Goal: Browse casually

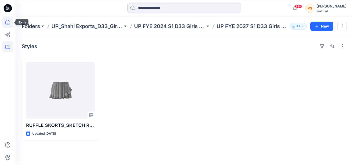
click at [9, 23] on icon at bounding box center [7, 22] width 11 height 11
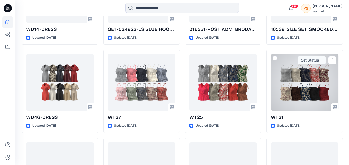
scroll to position [387, 0]
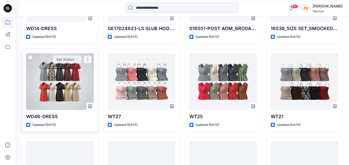
click at [69, 90] on div at bounding box center [60, 81] width 68 height 57
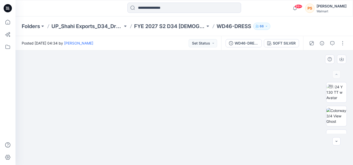
drag, startPoint x: 253, startPoint y: 138, endPoint x: 253, endPoint y: 104, distance: 34.6
click at [253, 104] on img at bounding box center [184, 88] width 258 height 155
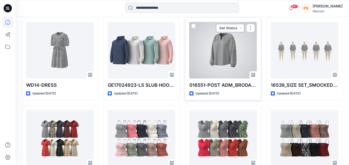
scroll to position [305, 0]
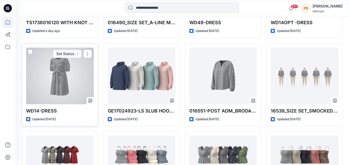
click at [77, 90] on div at bounding box center [60, 76] width 68 height 57
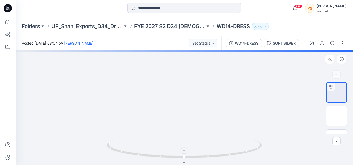
drag, startPoint x: 205, startPoint y: 87, endPoint x: 207, endPoint y: 141, distance: 54.8
click at [207, 141] on div at bounding box center [183, 108] width 337 height 115
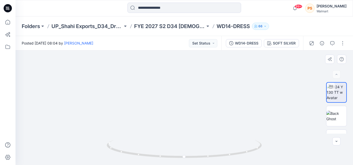
drag, startPoint x: 192, startPoint y: 96, endPoint x: 201, endPoint y: 62, distance: 34.8
drag, startPoint x: 161, startPoint y: 119, endPoint x: 186, endPoint y: 111, distance: 25.6
click at [209, 143] on div at bounding box center [183, 108] width 337 height 115
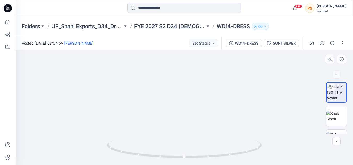
drag, startPoint x: 276, startPoint y: 111, endPoint x: 250, endPoint y: 108, distance: 25.5
drag, startPoint x: 214, startPoint y: 111, endPoint x: 194, endPoint y: 69, distance: 46.2
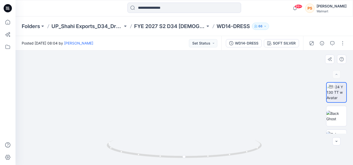
drag, startPoint x: 196, startPoint y: 89, endPoint x: 198, endPoint y: 97, distance: 8.0
drag, startPoint x: 271, startPoint y: 102, endPoint x: 263, endPoint y: 126, distance: 24.7
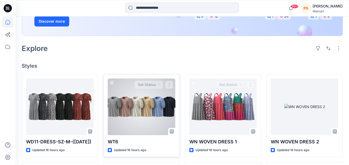
scroll to position [98, 0]
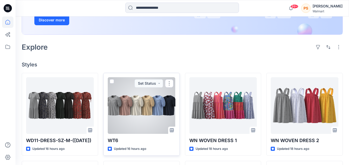
click at [147, 106] on div at bounding box center [142, 105] width 68 height 57
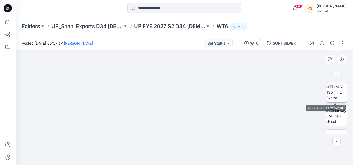
click at [332, 98] on img at bounding box center [336, 92] width 20 height 16
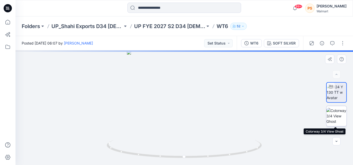
click at [336, 119] on img at bounding box center [336, 116] width 20 height 16
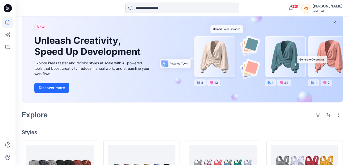
scroll to position [21, 0]
